Goal: Transaction & Acquisition: Purchase product/service

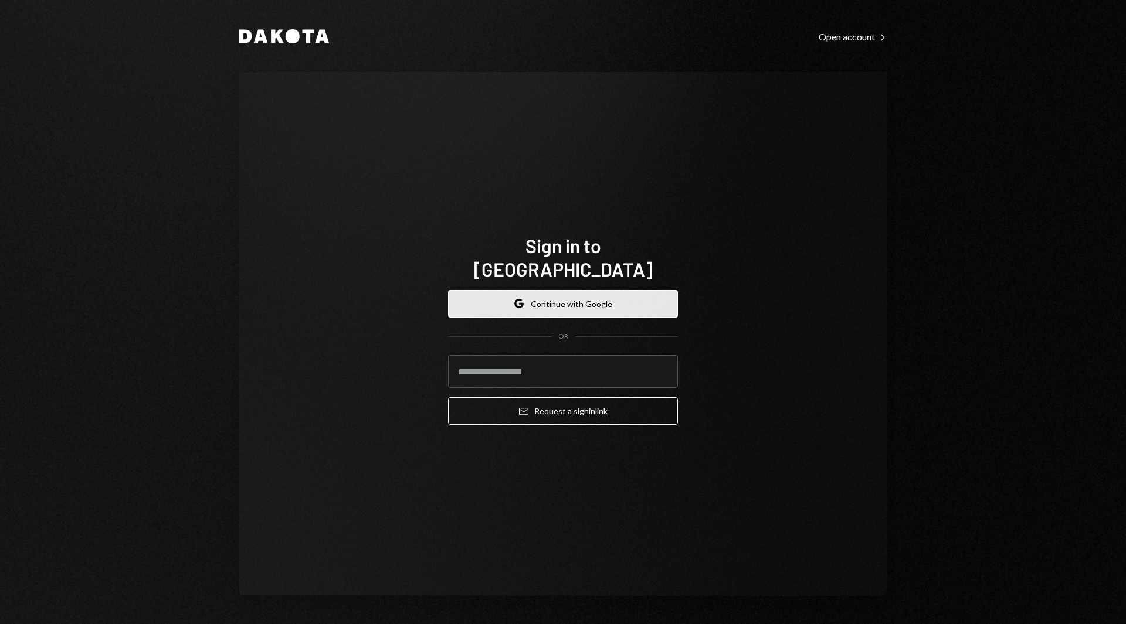
click at [575, 304] on button "Google Continue with Google" at bounding box center [563, 304] width 230 height 28
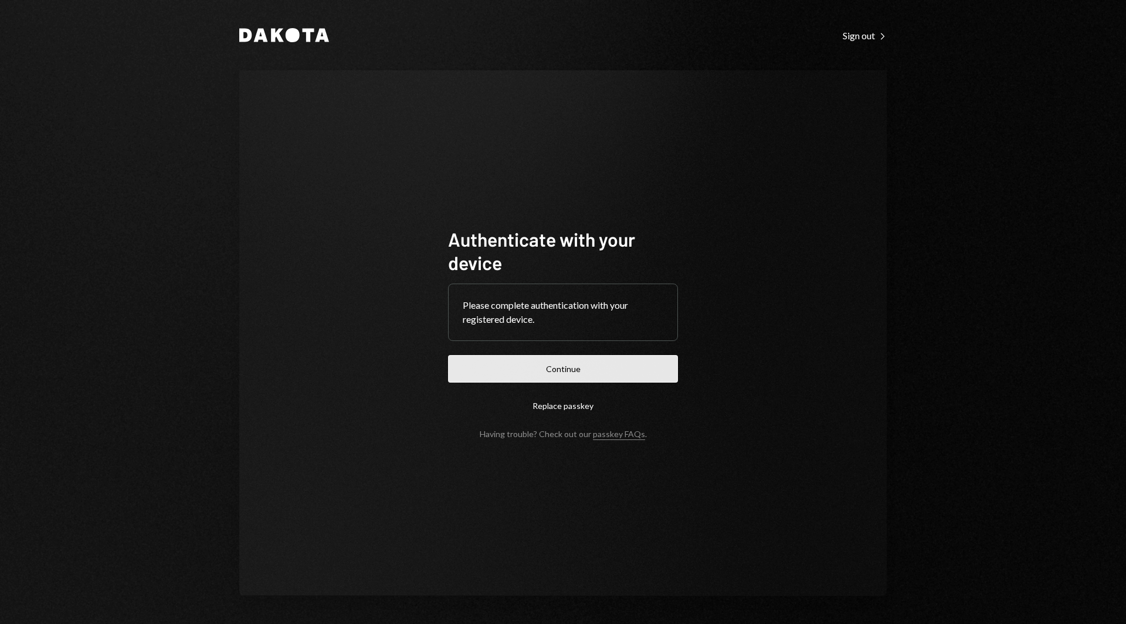
click at [558, 371] on button "Continue" at bounding box center [563, 369] width 230 height 28
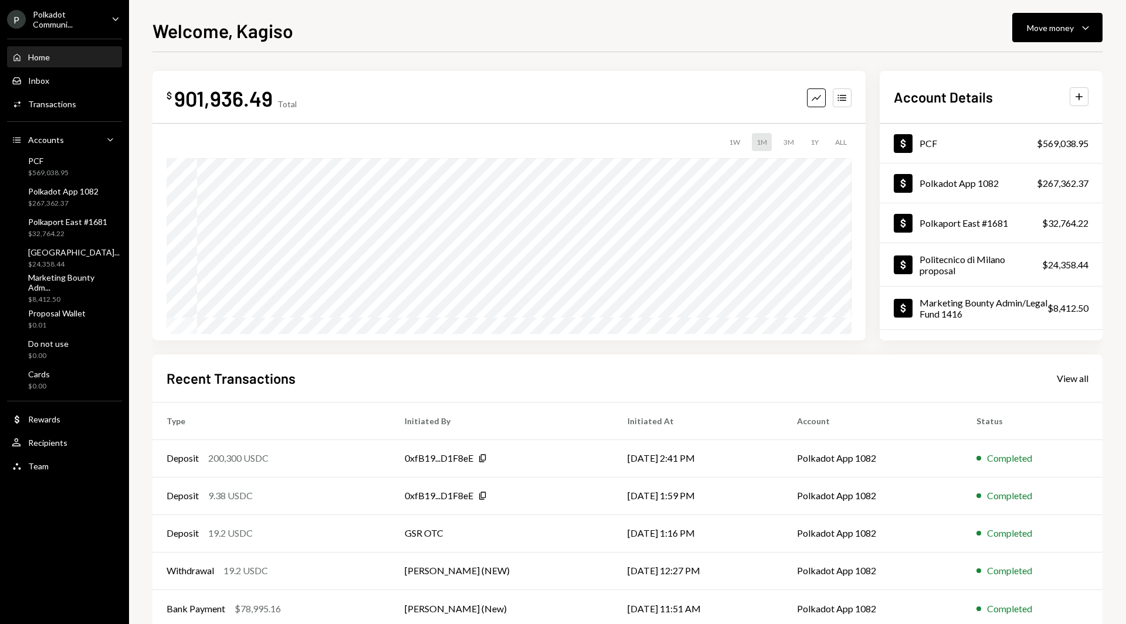
click at [1093, 32] on button "Move money Caret Down" at bounding box center [1057, 27] width 90 height 29
click at [1037, 65] on div "Send" at bounding box center [1048, 63] width 86 height 12
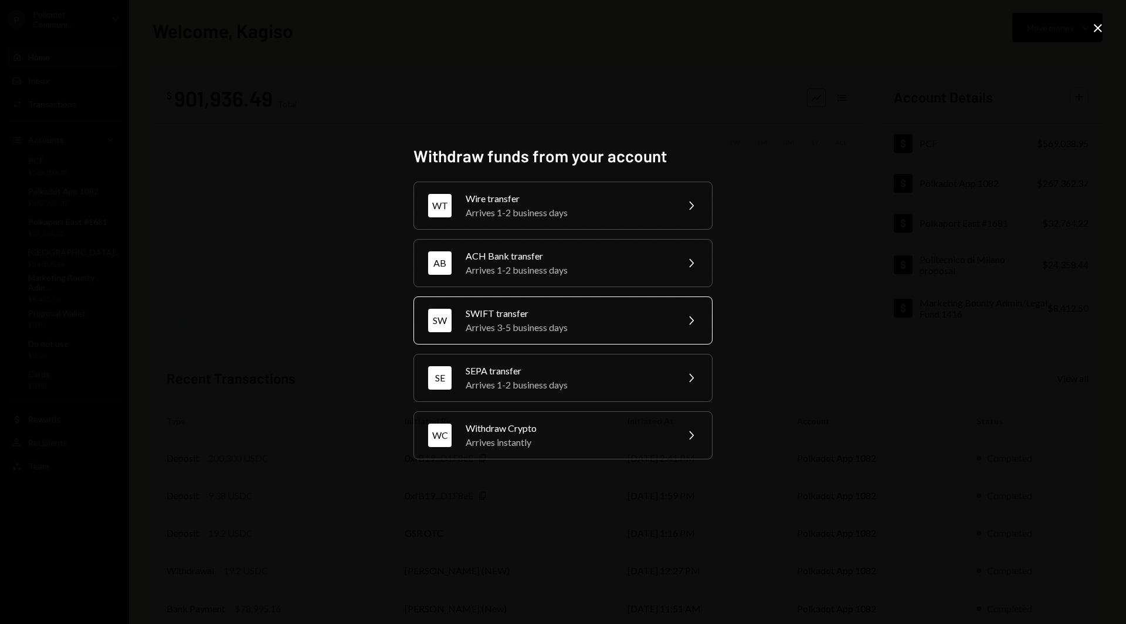
click at [674, 318] on div "SW SWIFT transfer Arrives 3-5 business days Chevron Right" at bounding box center [562, 321] width 299 height 48
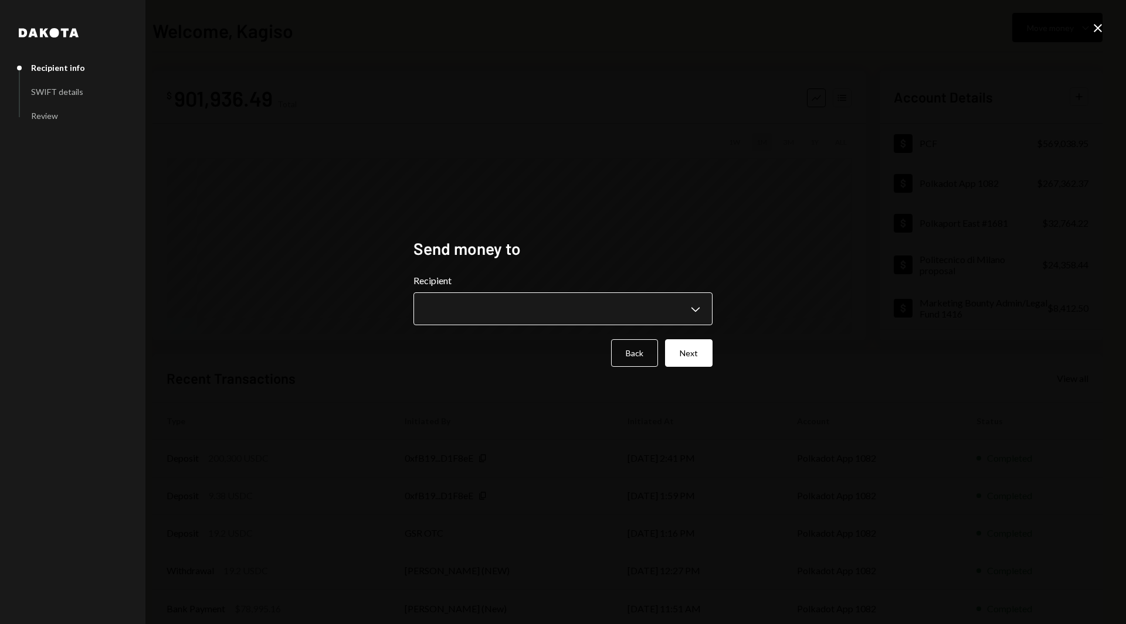
click at [636, 317] on body "P Polkadot Communi... Caret Down Home Home Inbox Inbox Activities Transactions …" at bounding box center [563, 312] width 1126 height 624
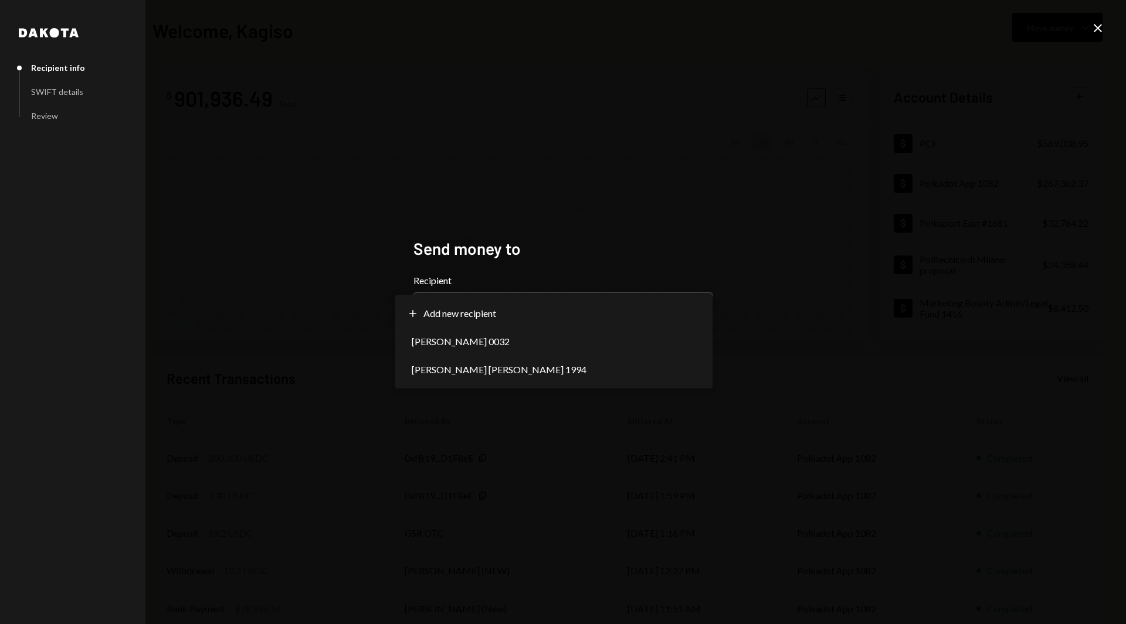
click at [896, 224] on div "**********" at bounding box center [563, 312] width 1126 height 624
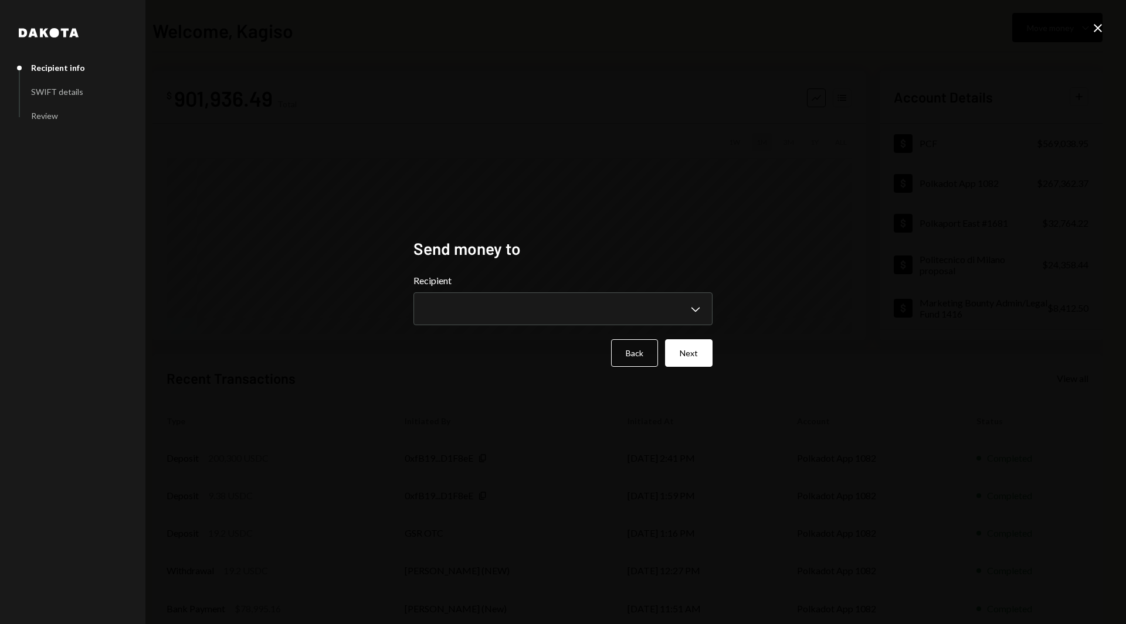
click at [1094, 26] on icon "Close" at bounding box center [1098, 28] width 14 height 14
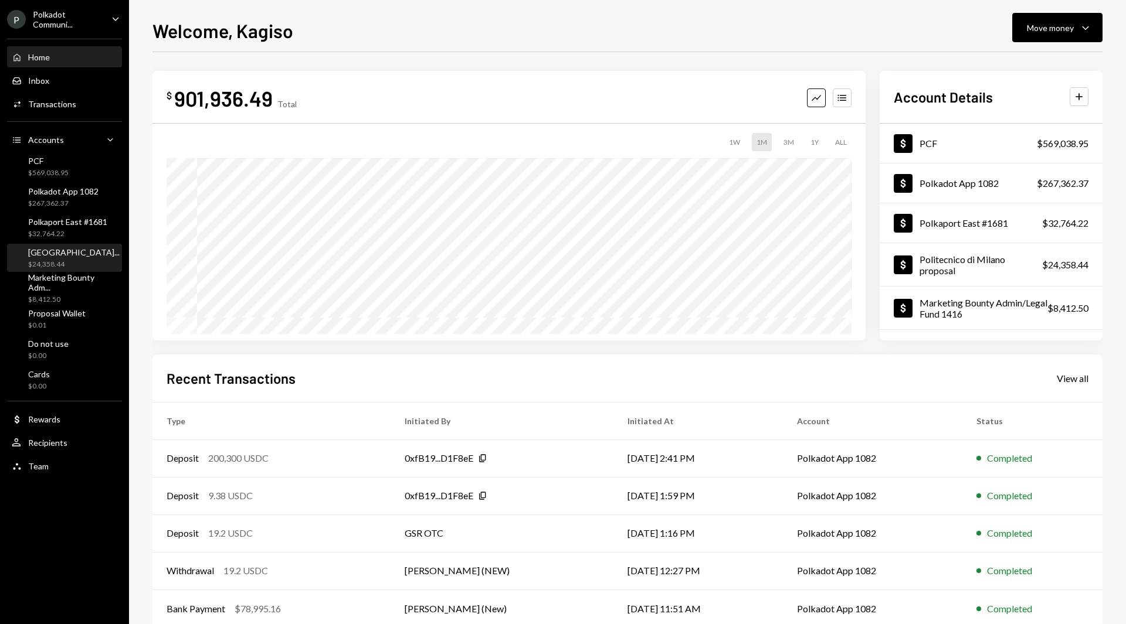
click at [68, 258] on div "Politecnico di Milan... $24,358.44" at bounding box center [73, 258] width 91 height 22
